Goal: Navigation & Orientation: Find specific page/section

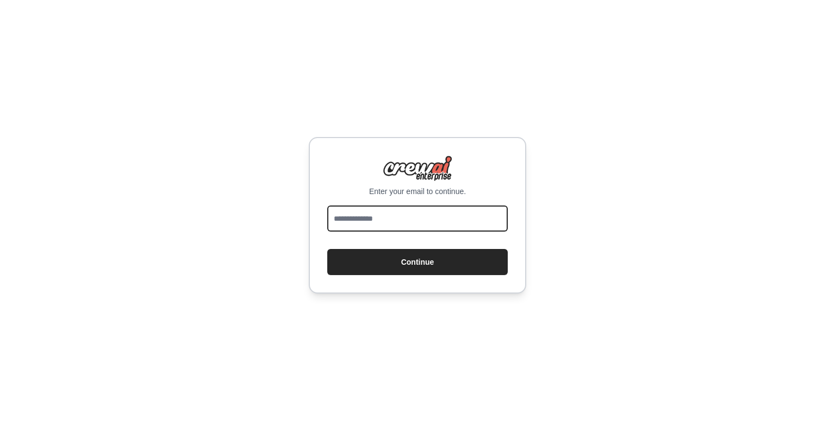
click at [371, 221] on input "email" at bounding box center [417, 219] width 181 height 26
type input "**********"
click at [327, 249] on button "Continue" at bounding box center [417, 262] width 181 height 26
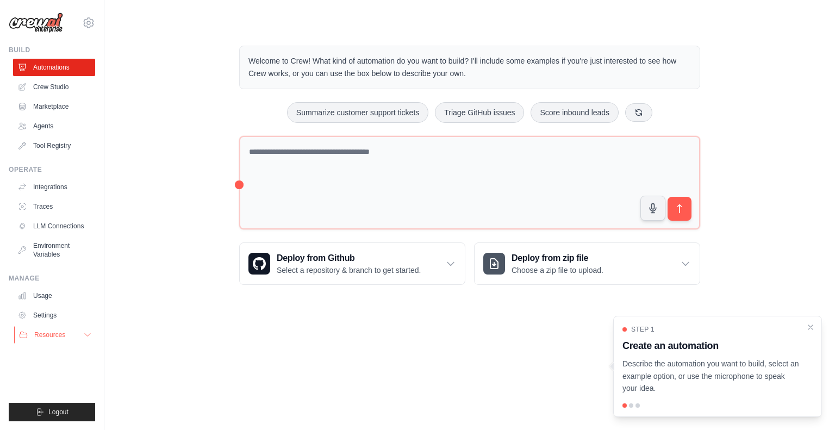
click at [54, 332] on span "Resources" at bounding box center [49, 335] width 31 height 9
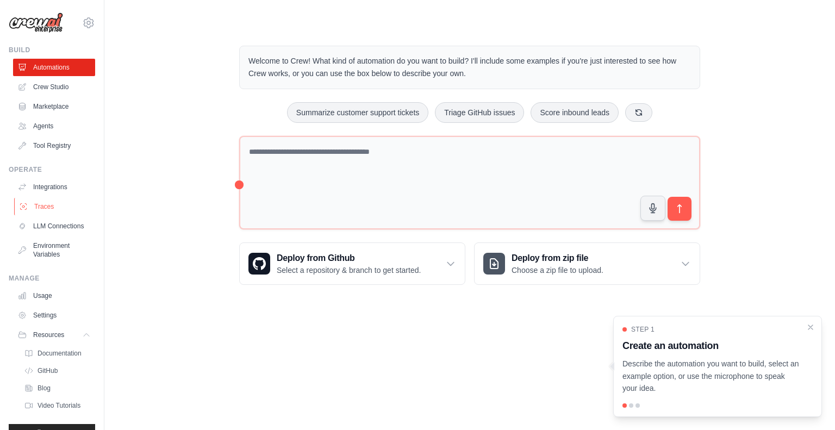
click at [43, 207] on link "Traces" at bounding box center [55, 206] width 82 height 17
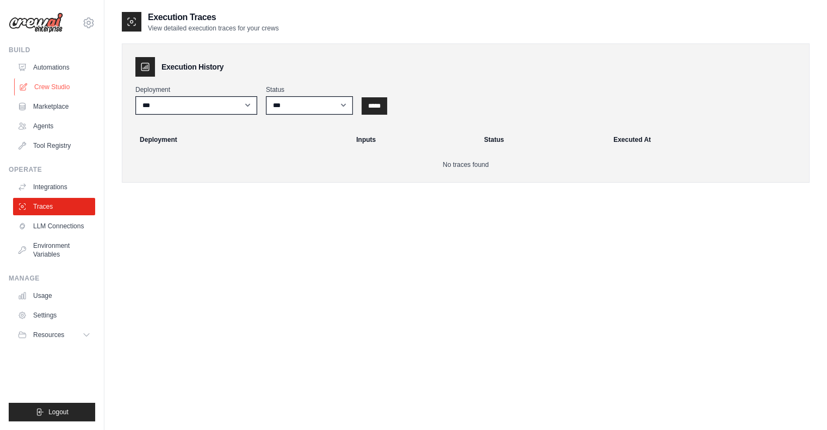
click at [39, 84] on link "Crew Studio" at bounding box center [55, 86] width 82 height 17
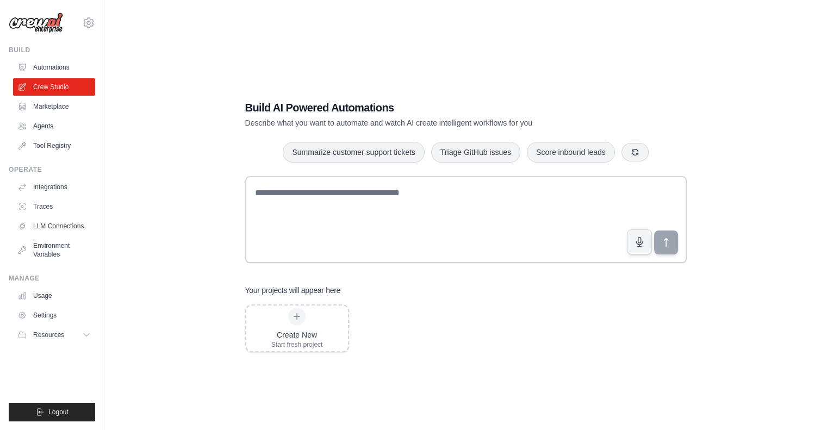
drag, startPoint x: 0, startPoint y: 0, endPoint x: 37, endPoint y: 56, distance: 67.1
click at [37, 56] on div "Build Automations Crew Studio Marketplace Agents" at bounding box center [52, 100] width 86 height 109
click at [38, 65] on link "Automations" at bounding box center [55, 67] width 82 height 17
